Goal: Task Accomplishment & Management: Use online tool/utility

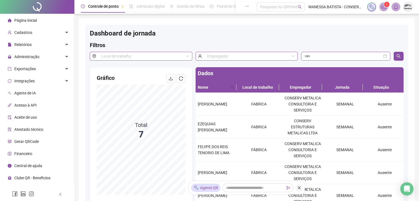
scroll to position [55, 0]
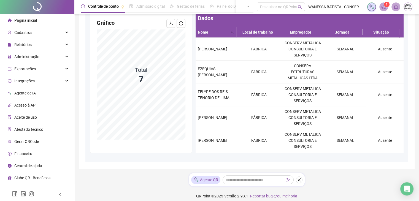
click at [42, 56] on div "Administração" at bounding box center [37, 56] width 72 height 11
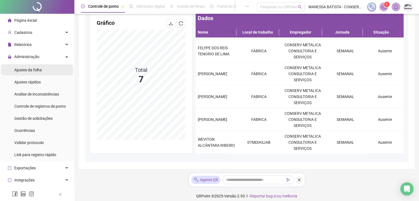
click at [46, 74] on li "Ajustes da folha" at bounding box center [37, 69] width 72 height 11
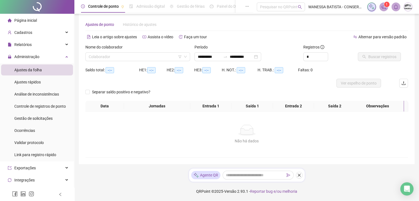
scroll to position [7, 0]
click at [44, 103] on div "Controle de registros de ponto" at bounding box center [40, 106] width 52 height 11
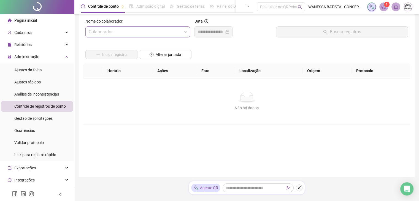
click at [145, 34] on input "search" at bounding box center [135, 32] width 93 height 10
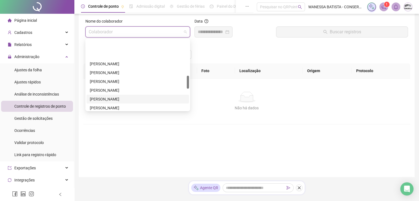
scroll to position [193, 0]
click at [119, 106] on div "[PERSON_NAME]" at bounding box center [138, 107] width 96 height 6
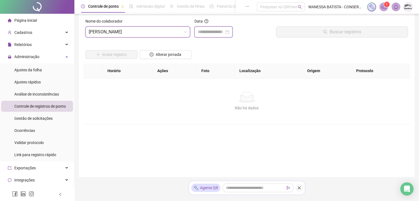
click at [222, 29] on input at bounding box center [211, 32] width 26 height 7
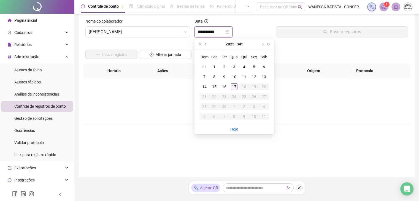
type input "**********"
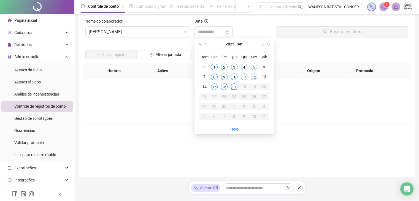
drag, startPoint x: 233, startPoint y: 87, endPoint x: 236, endPoint y: 86, distance: 3.2
click at [233, 87] on div "17" at bounding box center [234, 86] width 7 height 7
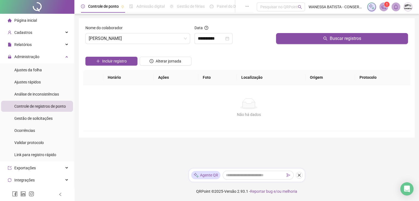
scroll to position [0, 0]
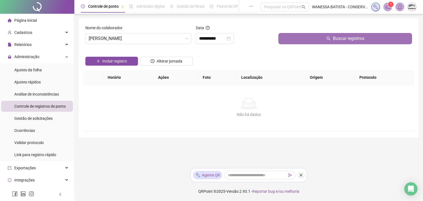
click at [336, 41] on span "Buscar registros" at bounding box center [348, 38] width 31 height 7
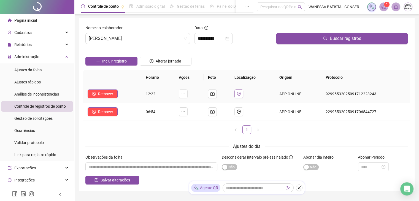
click at [242, 91] on button "button" at bounding box center [238, 94] width 9 height 9
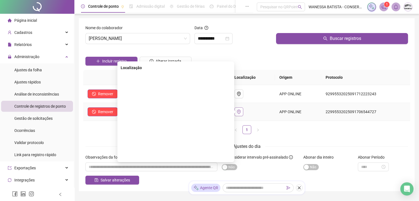
click at [240, 116] on button "button" at bounding box center [238, 111] width 9 height 9
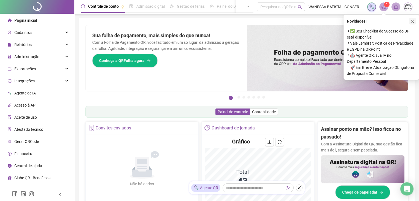
click at [414, 23] on button "button" at bounding box center [412, 21] width 7 height 7
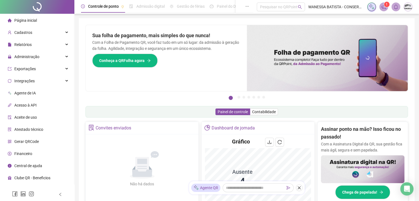
scroll to position [83, 0]
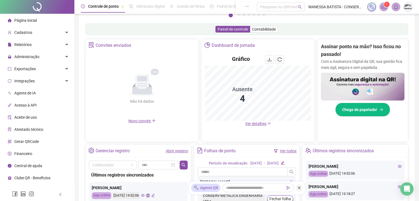
click at [258, 125] on span "Ver detalhes" at bounding box center [255, 123] width 21 height 4
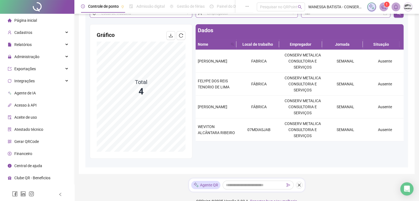
scroll to position [44, 0]
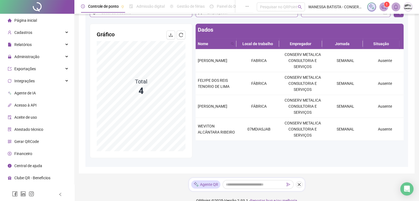
click at [28, 16] on div "Página inicial" at bounding box center [22, 20] width 29 height 11
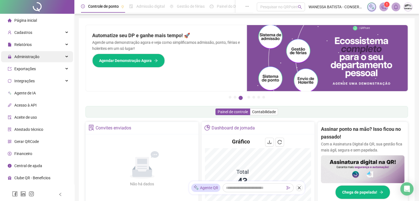
click at [27, 58] on span "Administração" at bounding box center [26, 57] width 25 height 4
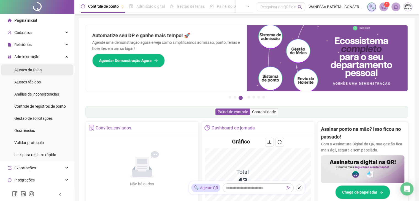
click at [32, 71] on span "Ajustes da folha" at bounding box center [28, 70] width 28 height 4
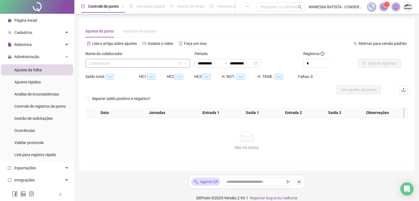
click at [137, 60] on input "search" at bounding box center [135, 63] width 93 height 8
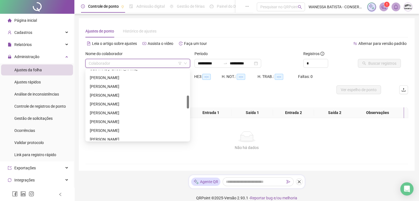
scroll to position [165, 0]
click at [132, 105] on div "[PERSON_NAME]" at bounding box center [138, 103] width 96 height 6
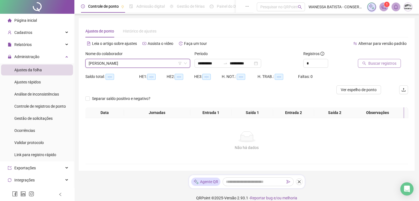
click at [364, 63] on icon "search" at bounding box center [364, 63] width 4 height 4
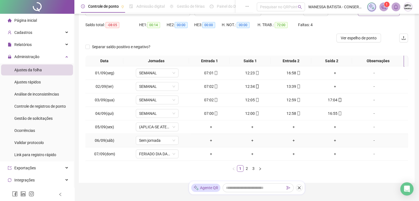
scroll to position [42, 0]
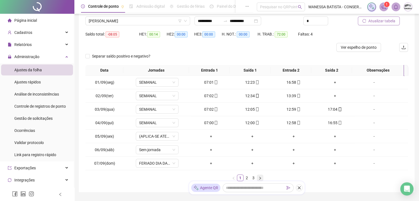
click at [258, 177] on icon "right" at bounding box center [259, 178] width 3 height 3
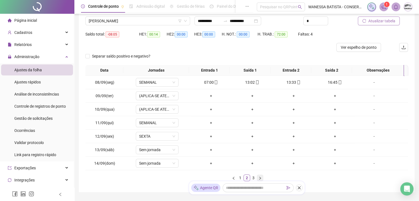
click at [260, 177] on icon "right" at bounding box center [260, 178] width 2 height 3
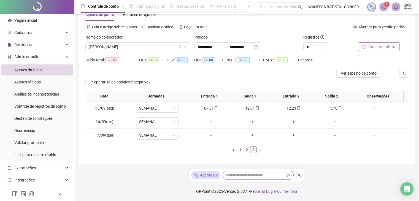
scroll to position [16, 0]
click at [30, 39] on ul "Página inicial Cadastros Relatórios Administração Ajustes da folha Ajustes rápi…" at bounding box center [37, 149] width 74 height 270
click at [30, 45] on span "Relatórios" at bounding box center [22, 44] width 17 height 4
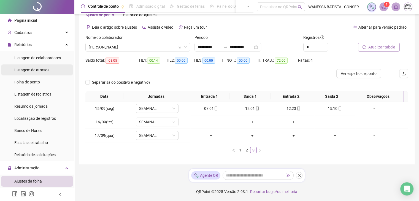
click at [35, 67] on div "Listagem de atrasos" at bounding box center [31, 69] width 35 height 11
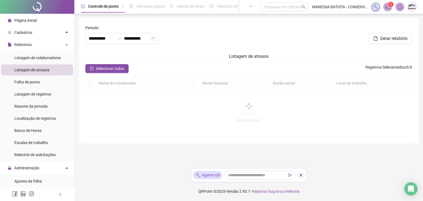
type input "**********"
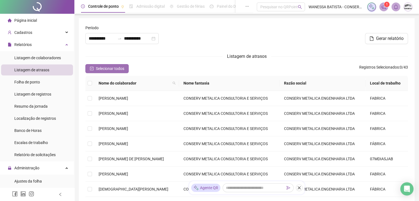
click at [117, 69] on span "Selecionar todos" at bounding box center [110, 69] width 28 height 6
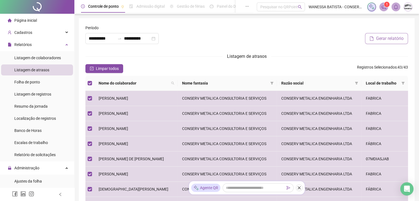
click at [399, 39] on span "Gerar relatório" at bounding box center [390, 38] width 28 height 7
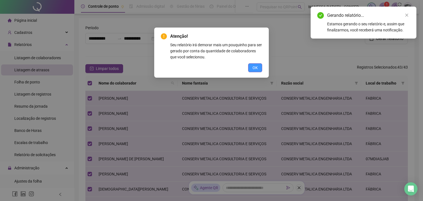
click at [259, 71] on button "OK" at bounding box center [255, 67] width 14 height 9
